Goal: Information Seeking & Learning: Learn about a topic

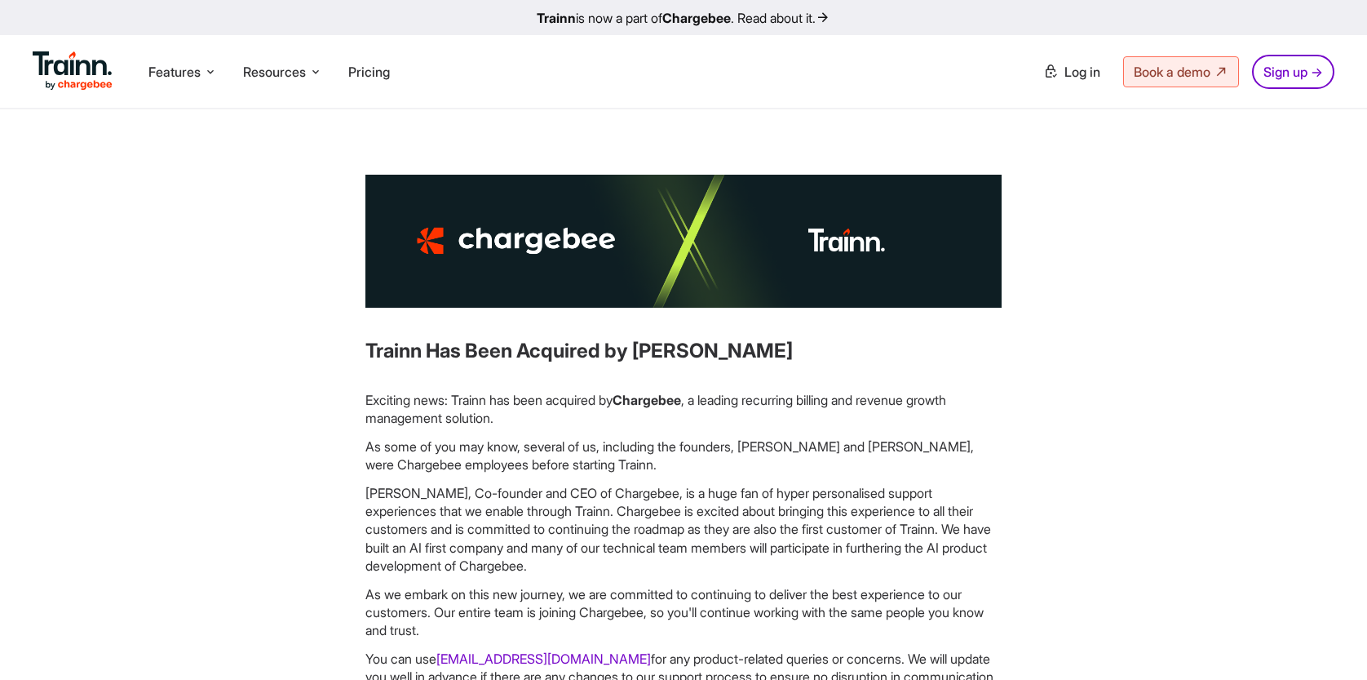
scroll to position [33, 0]
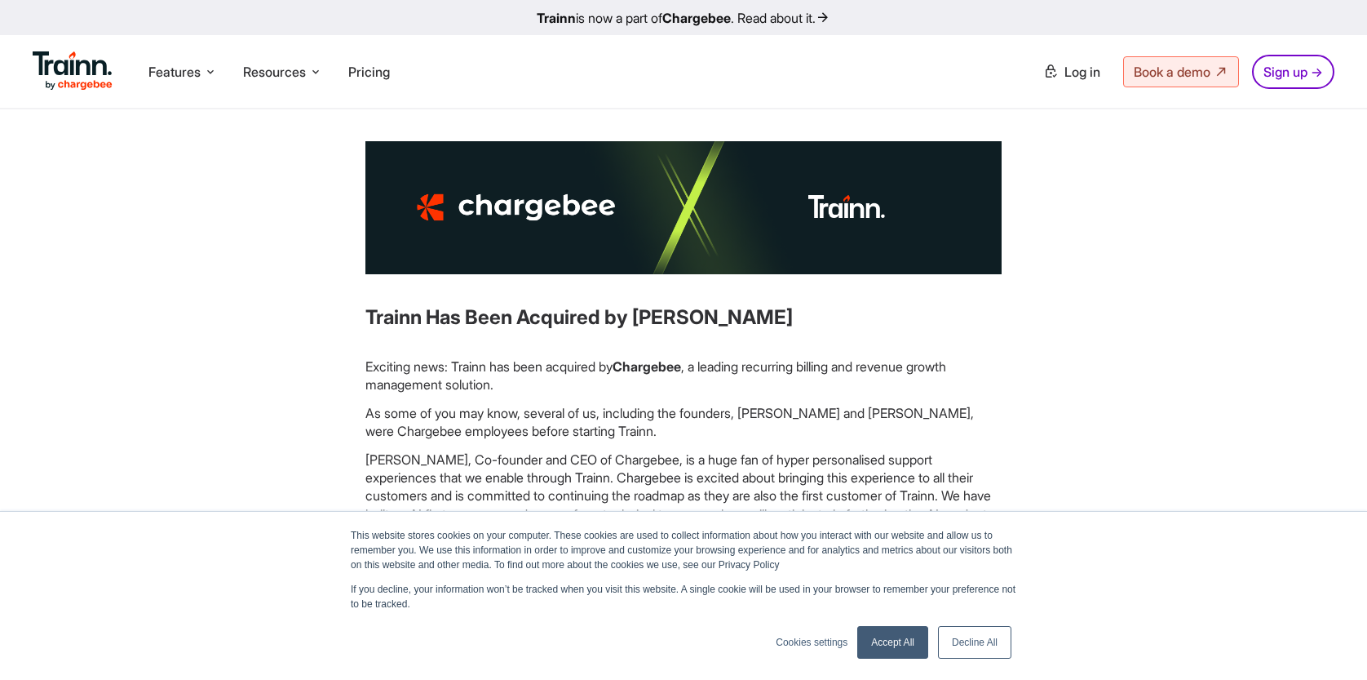
click at [85, 69] on img at bounding box center [73, 70] width 80 height 39
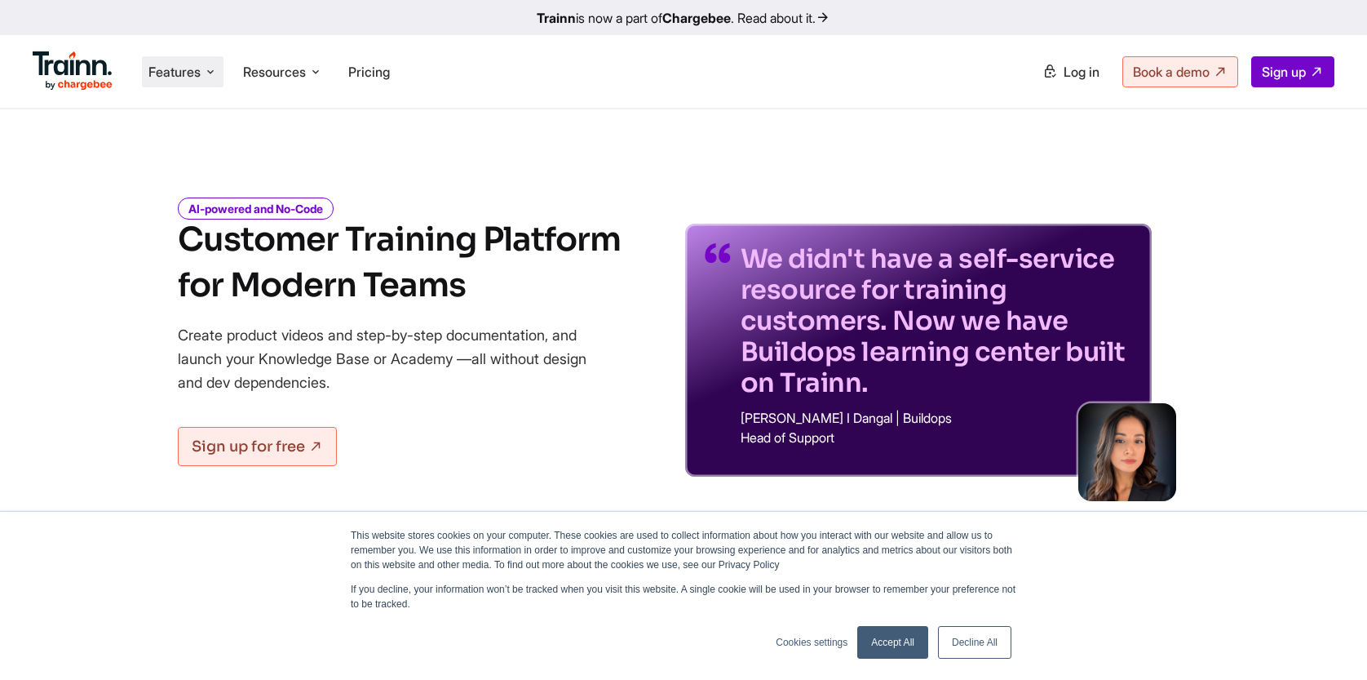
click at [188, 69] on span "Features" at bounding box center [174, 72] width 52 height 18
click at [388, 68] on span "Pricing" at bounding box center [369, 72] width 42 height 16
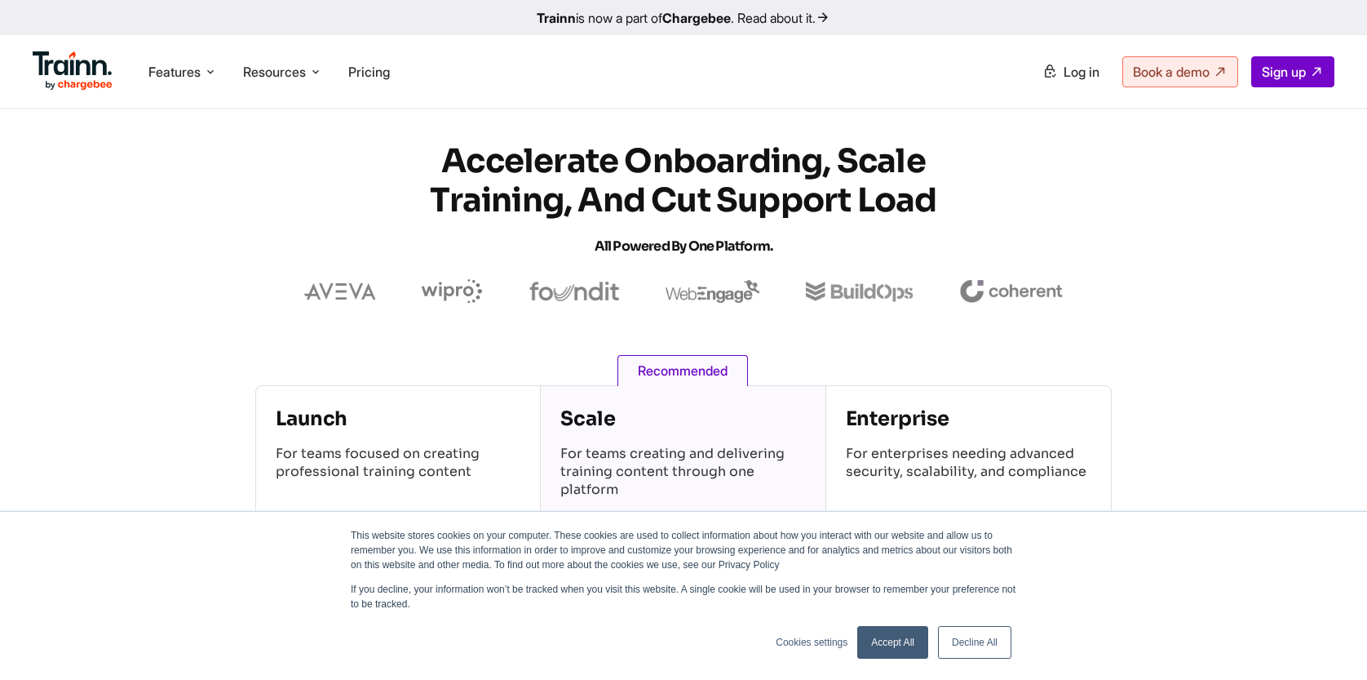
scroll to position [228, 0]
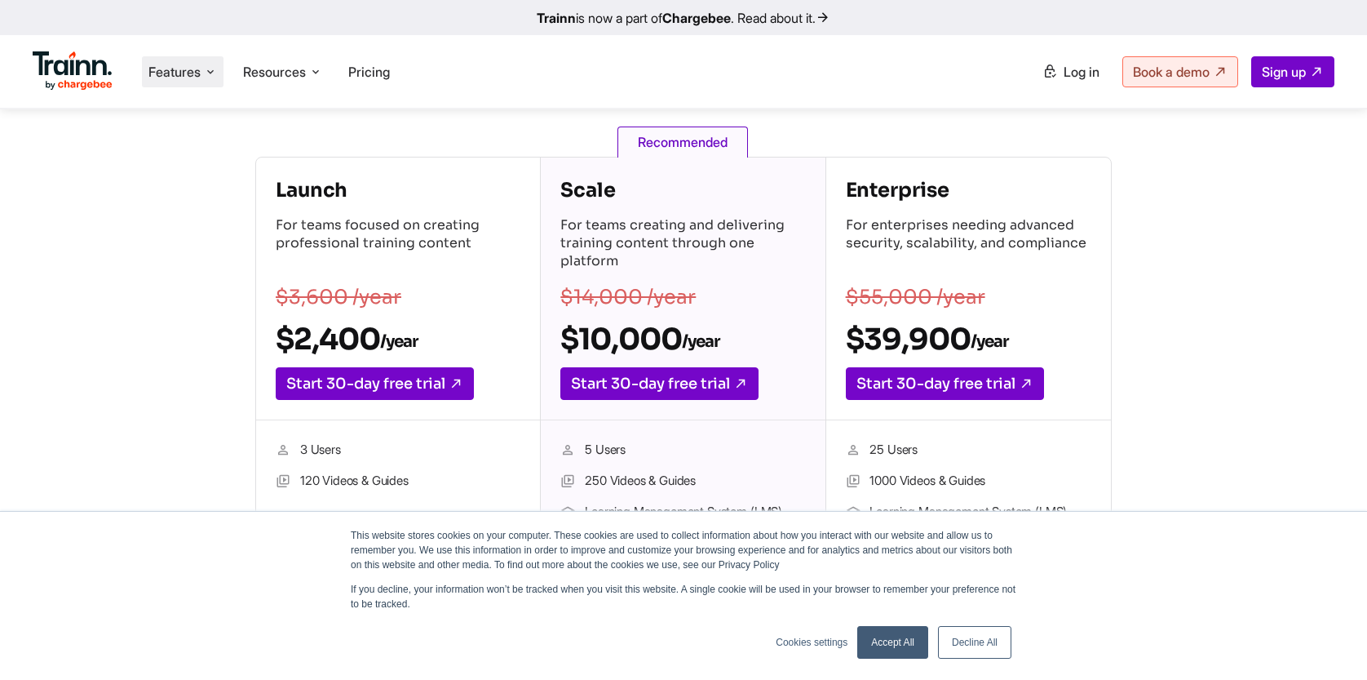
click at [173, 70] on span "Features" at bounding box center [174, 72] width 52 height 18
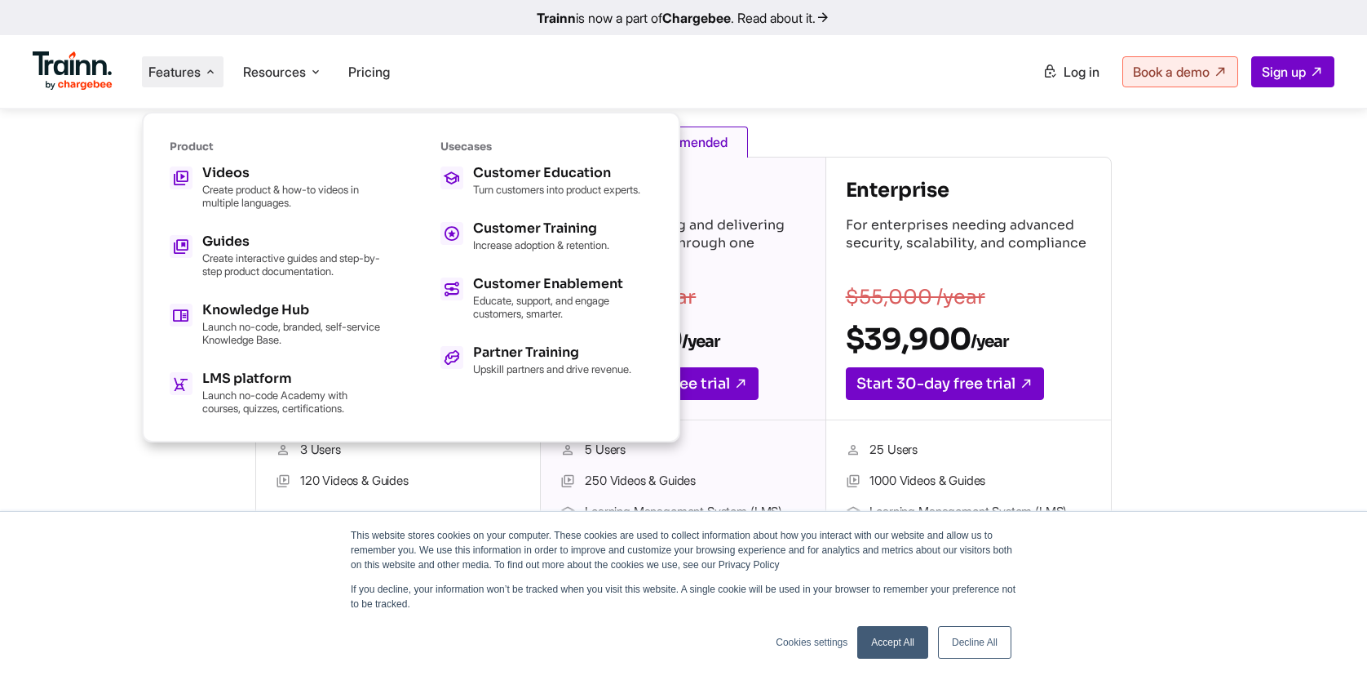
click at [1262, 229] on div "Launch For teams focused on creating professional training content $3,600 /year…" at bounding box center [684, 471] width 1172 height 629
